Goal: Information Seeking & Learning: Learn about a topic

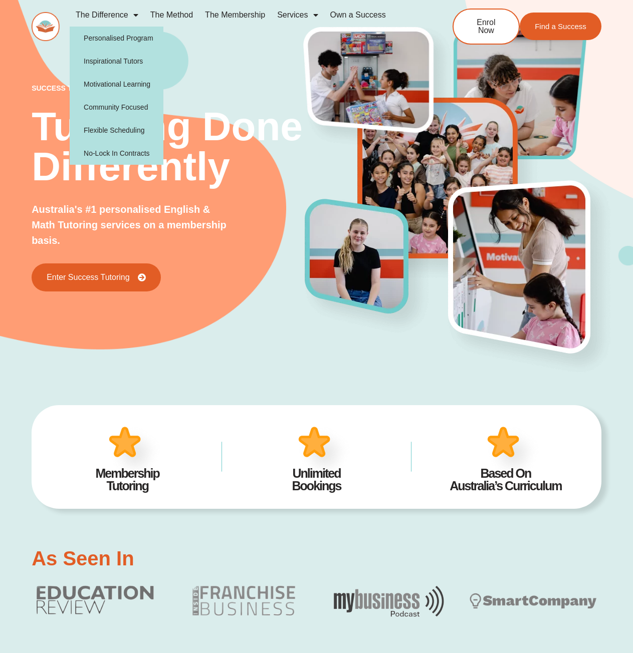
click at [106, 15] on link "The Difference" at bounding box center [107, 15] width 75 height 23
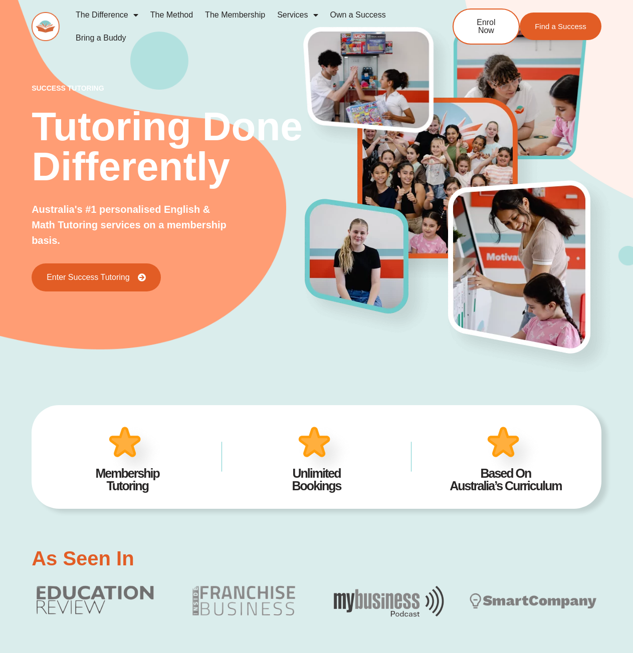
click at [115, 12] on link "The Difference" at bounding box center [107, 15] width 75 height 23
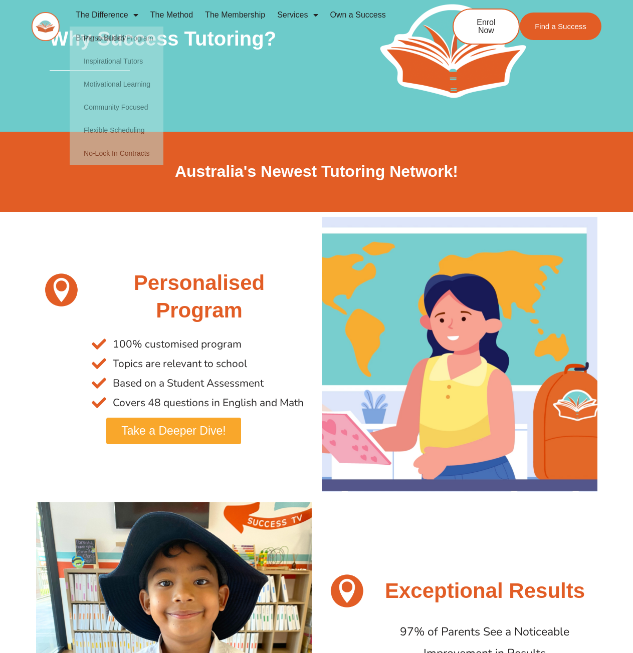
click at [170, 9] on link "The Method" at bounding box center [171, 15] width 55 height 23
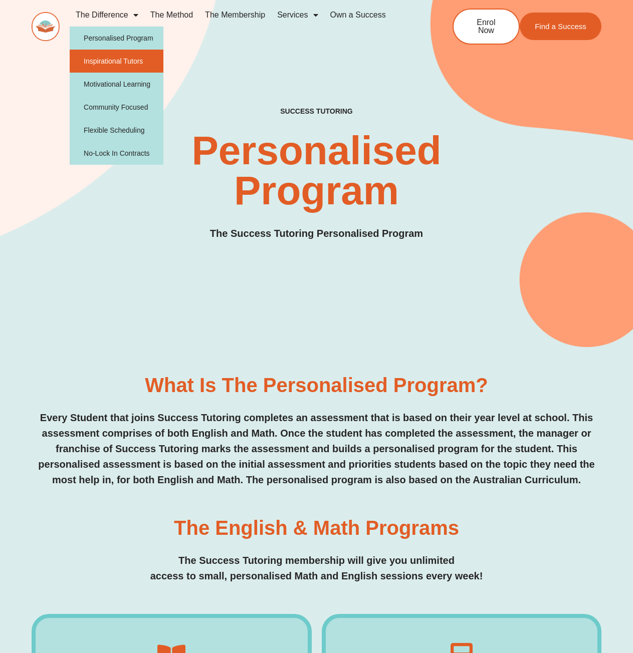
click at [119, 61] on link "Inspirational Tutors" at bounding box center [117, 61] width 94 height 23
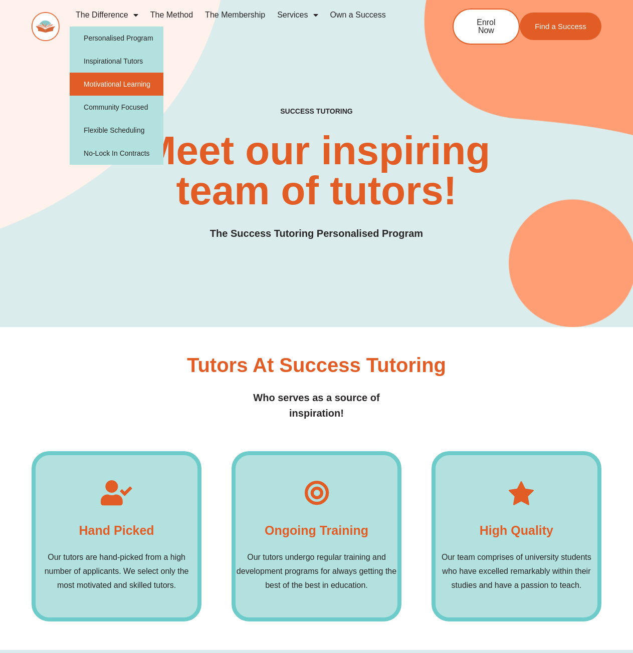
click at [129, 81] on link "Motivational Learning" at bounding box center [117, 84] width 94 height 23
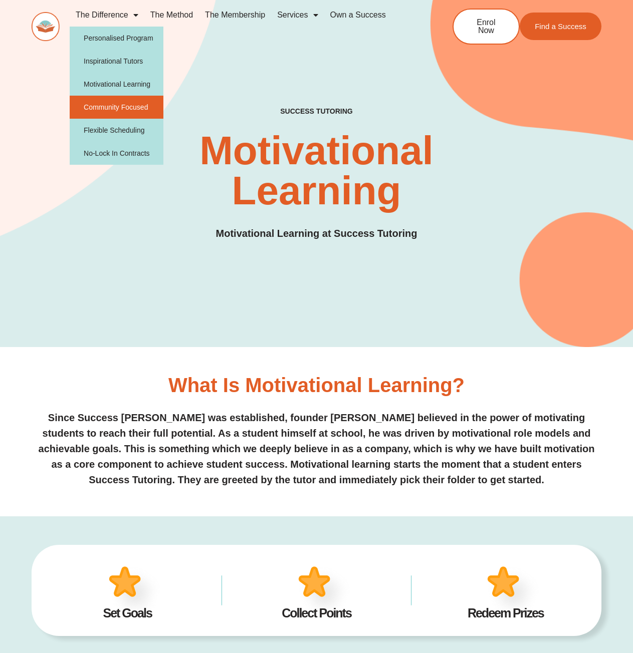
click at [137, 110] on link "Community Focused" at bounding box center [117, 107] width 94 height 23
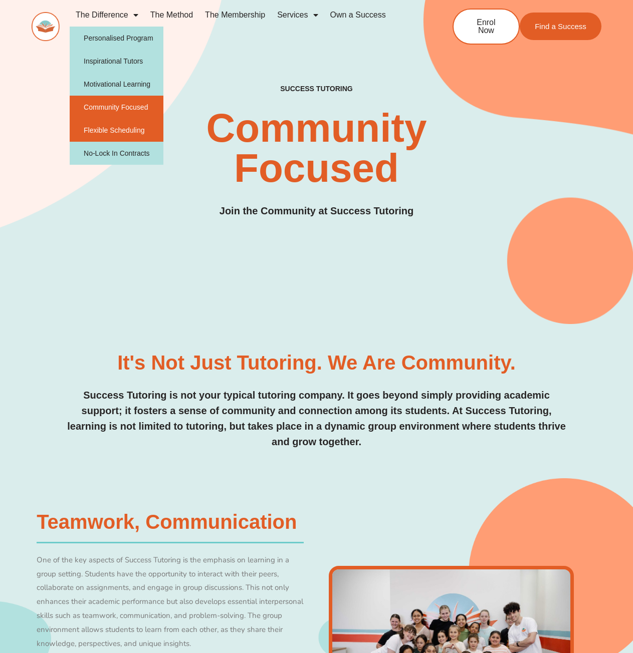
click at [121, 130] on link "Flexible Scheduling" at bounding box center [117, 130] width 94 height 23
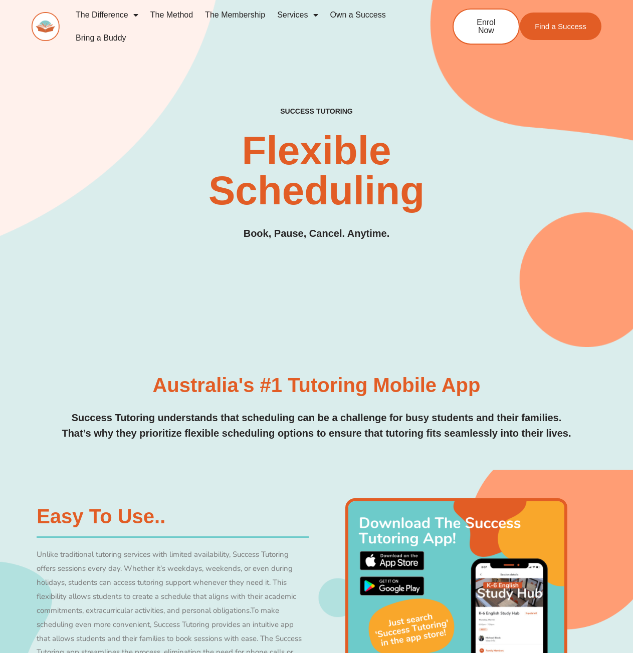
drag, startPoint x: 175, startPoint y: 11, endPoint x: 181, endPoint y: 18, distance: 8.9
click at [175, 11] on link "The Method" at bounding box center [171, 15] width 55 height 23
